Goal: Communication & Community: Answer question/provide support

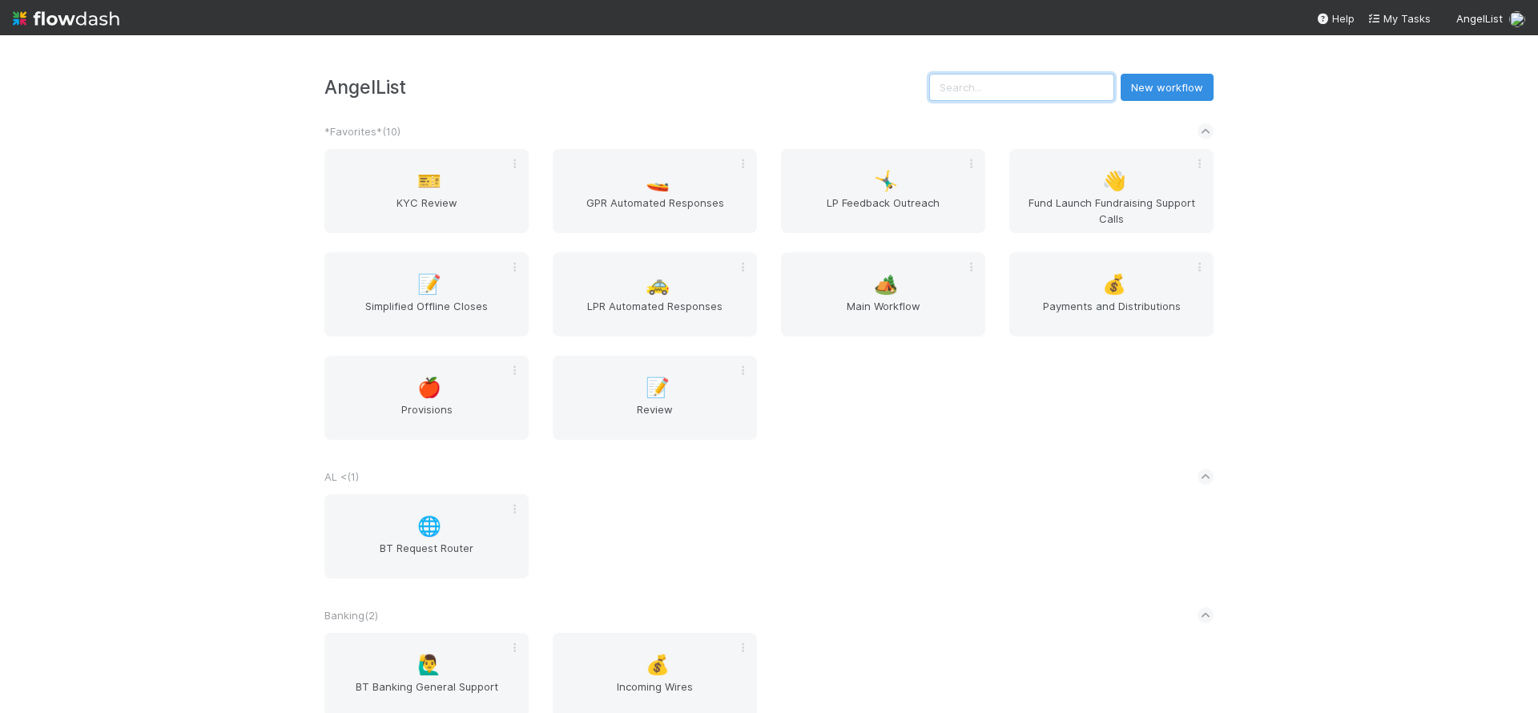
click at [1076, 81] on input "text" at bounding box center [1021, 87] width 185 height 27
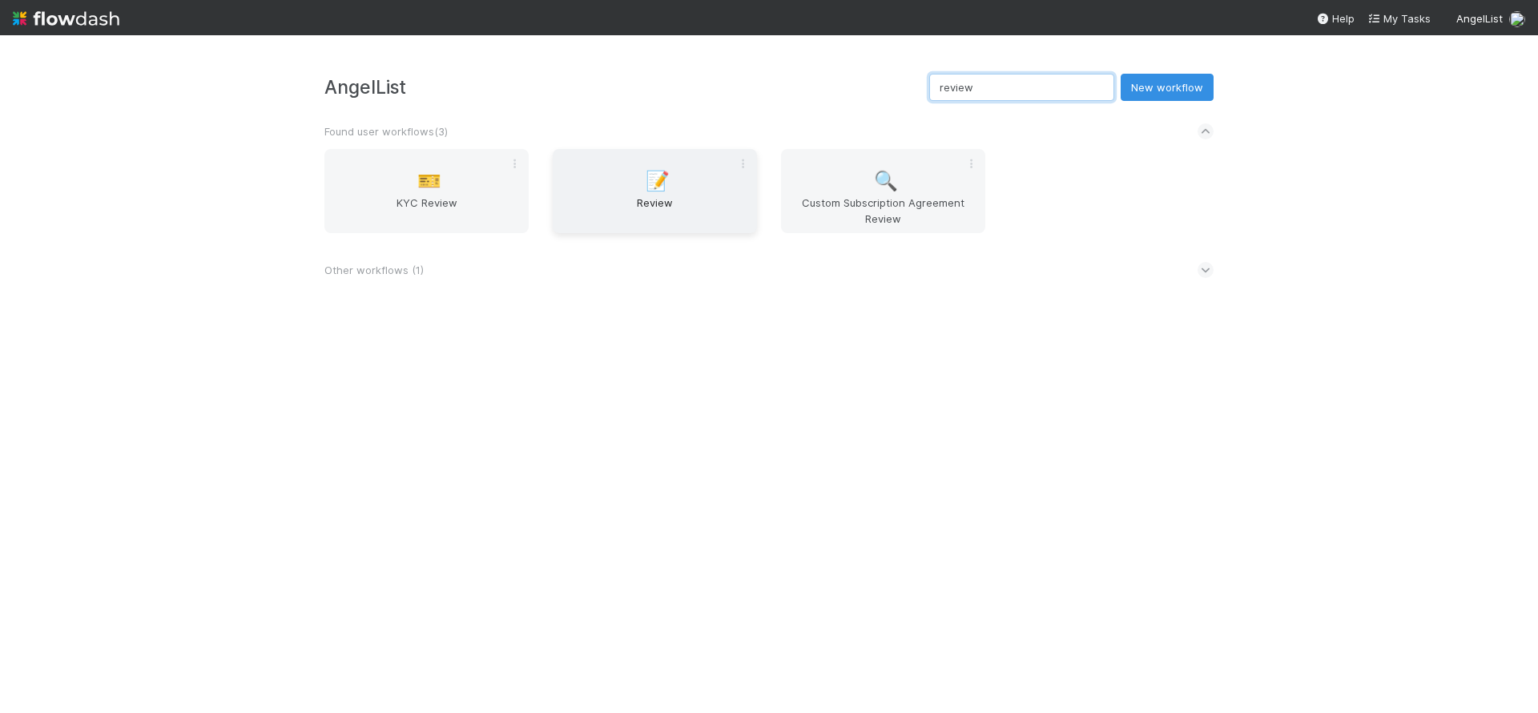
type input "review"
click at [715, 183] on div "📝 Review" at bounding box center [655, 191] width 204 height 84
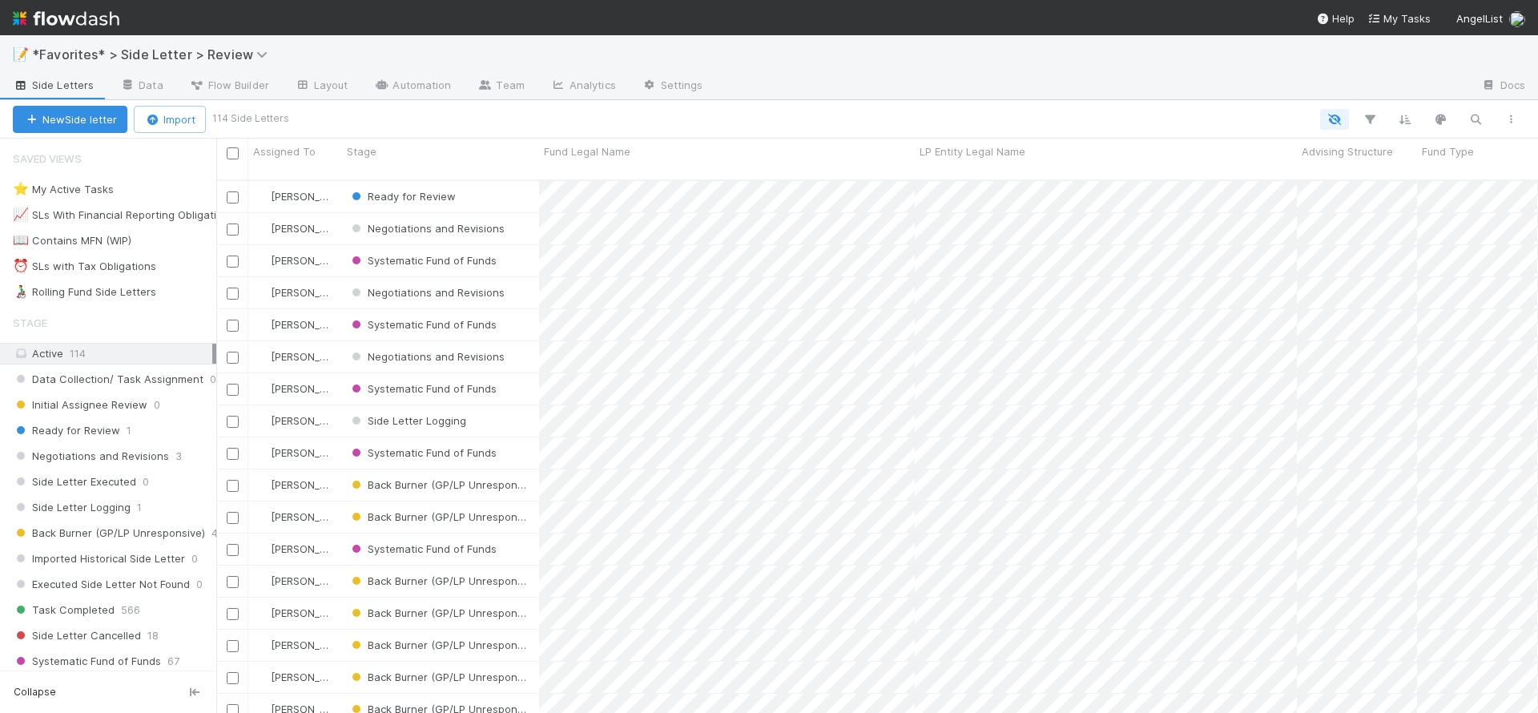
scroll to position [533, 1309]
click at [960, 90] on div at bounding box center [1092, 87] width 752 height 26
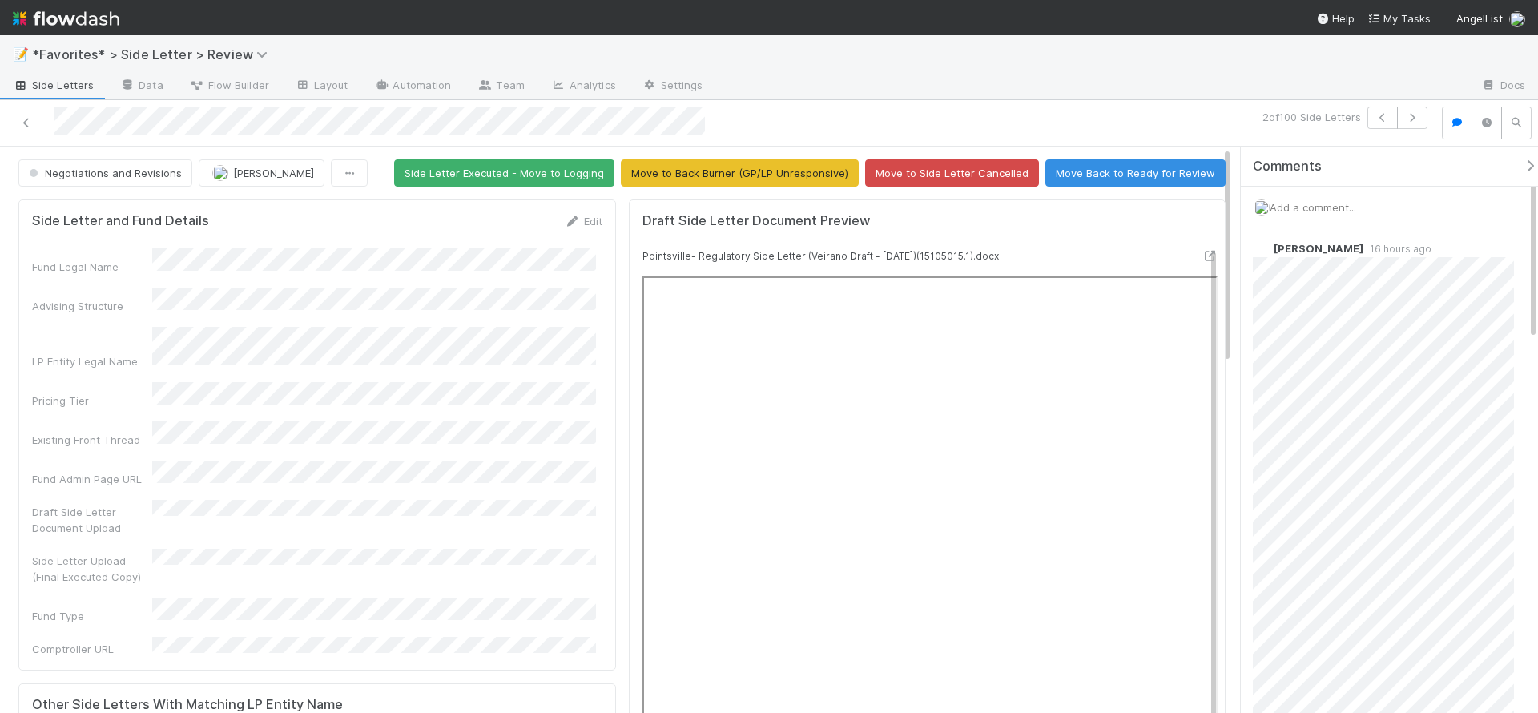
click at [1380, 208] on div "Add a comment..." at bounding box center [1395, 208] width 309 height 42
click at [1382, 201] on div "Add a comment..." at bounding box center [1395, 208] width 309 height 42
click at [1341, 201] on span "Add a comment..." at bounding box center [1312, 207] width 86 height 13
click at [1366, 312] on span "[PERSON_NAME]" at bounding box center [1348, 313] width 81 height 13
click at [822, 67] on div "📝 *Favorites* > Side Letter > Review" at bounding box center [769, 54] width 1538 height 38
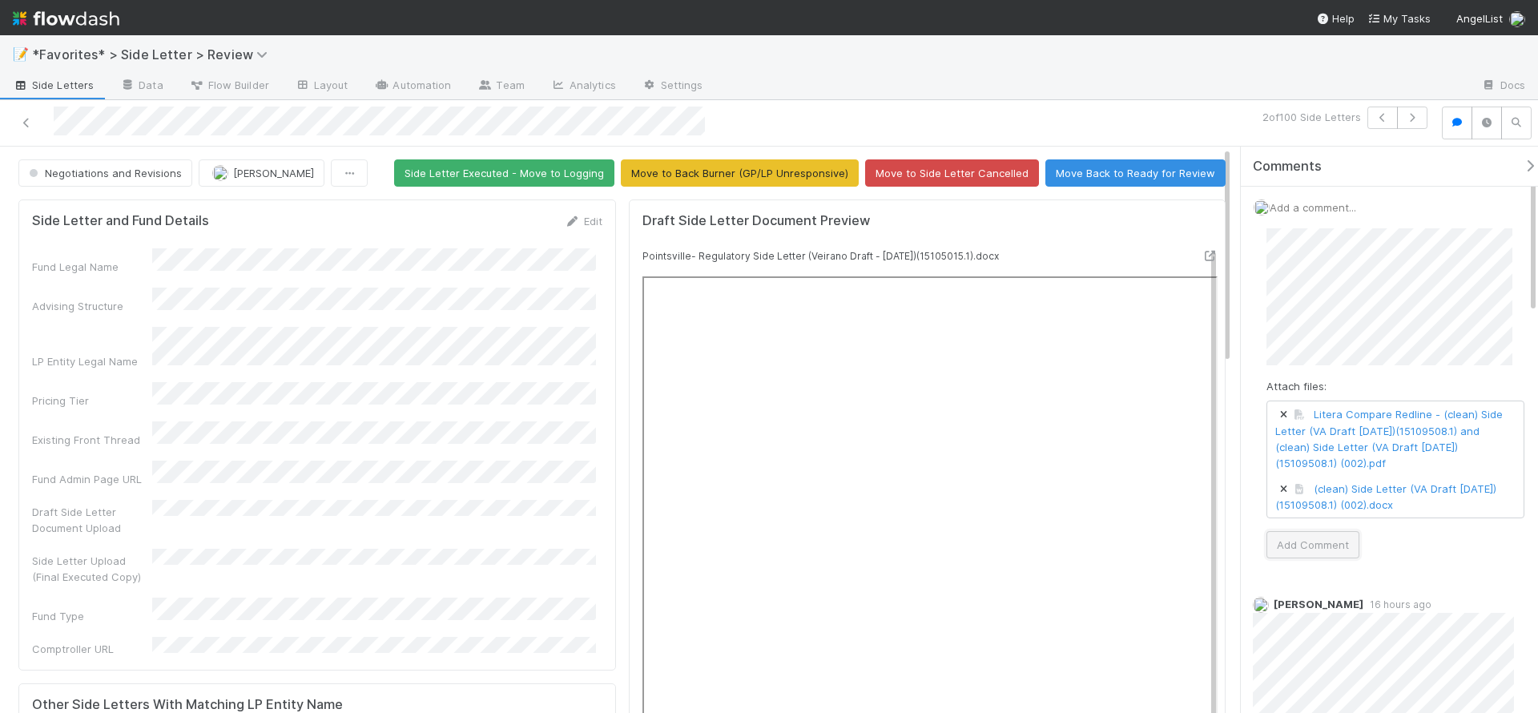
click at [1334, 541] on button "Add Comment" at bounding box center [1312, 544] width 93 height 27
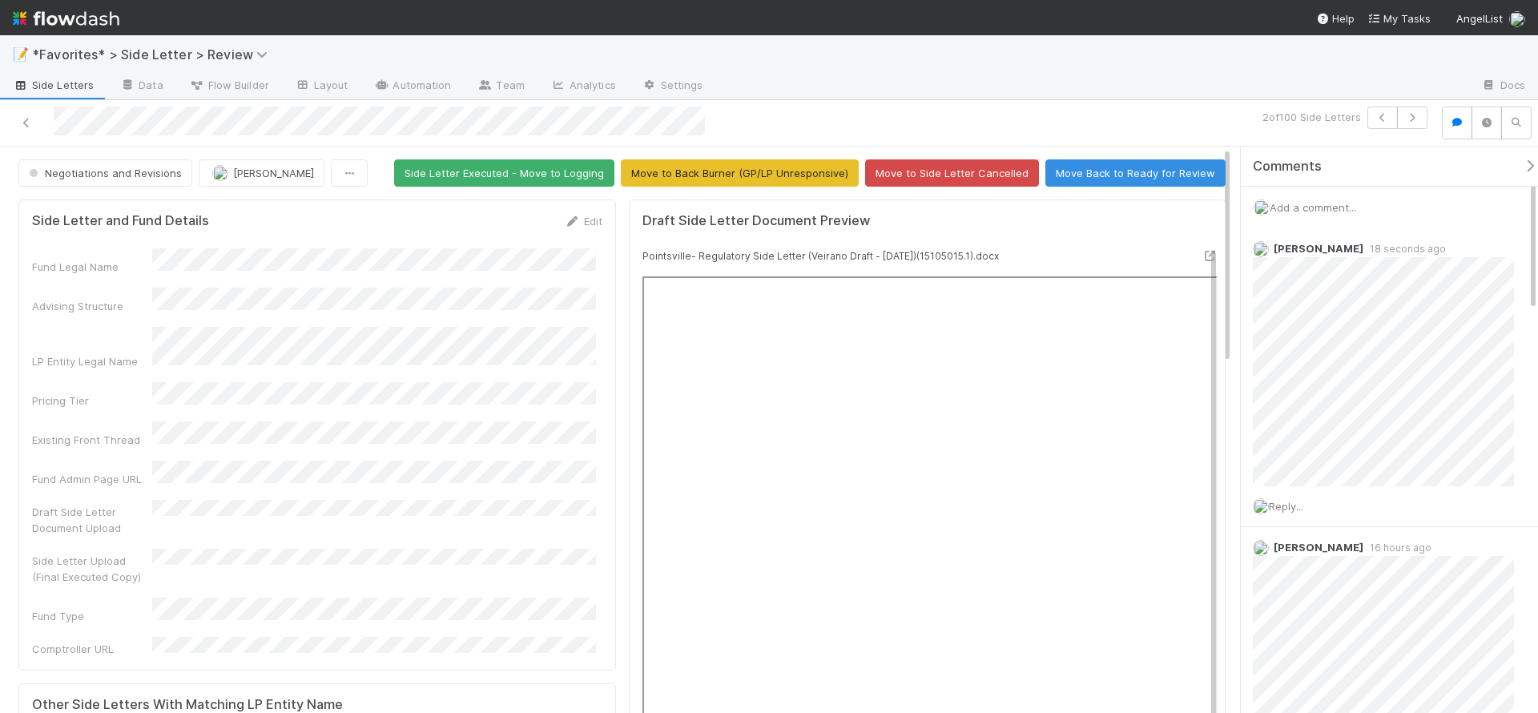
click at [1080, 91] on div at bounding box center [1092, 87] width 752 height 26
click at [923, 89] on div at bounding box center [1092, 87] width 752 height 26
click at [1009, 62] on div "📝 *Favorites* > Side Letter > Review" at bounding box center [769, 54] width 1538 height 38
